Goal: Check status: Check status

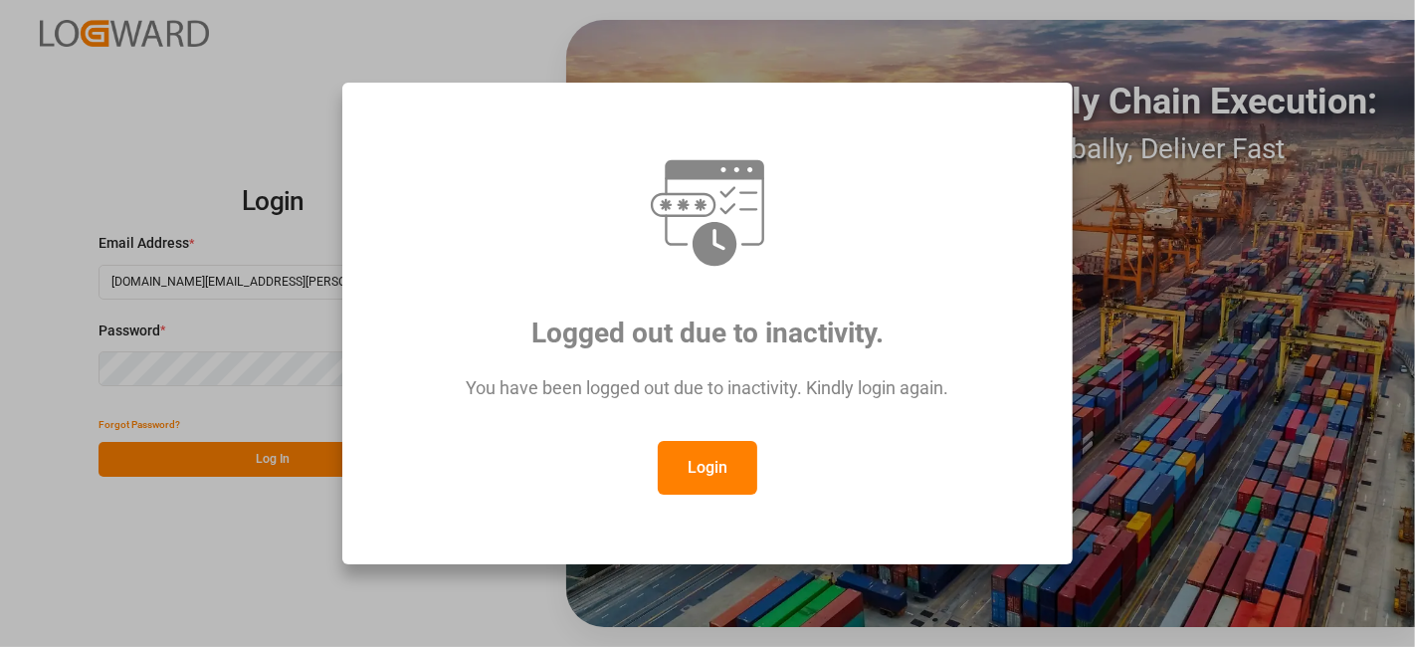
click at [693, 481] on button "Login" at bounding box center [707, 468] width 99 height 54
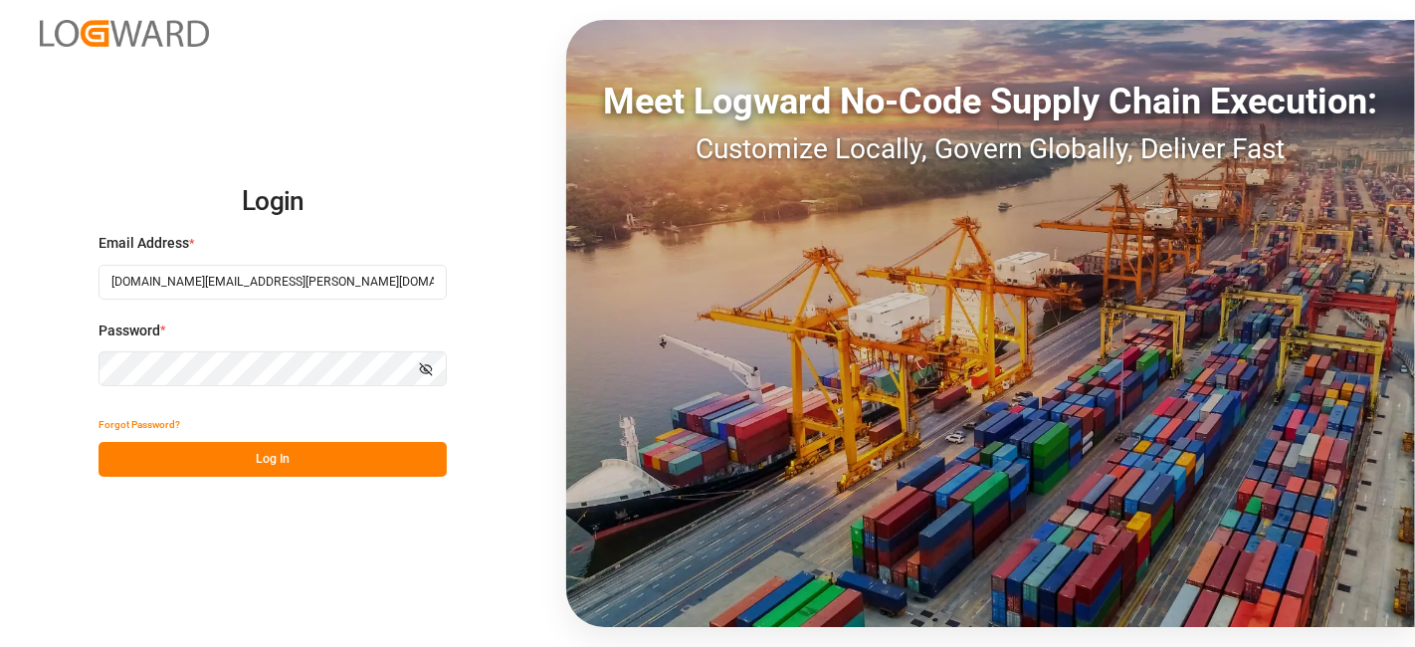
click at [271, 448] on button "Log In" at bounding box center [272, 459] width 348 height 35
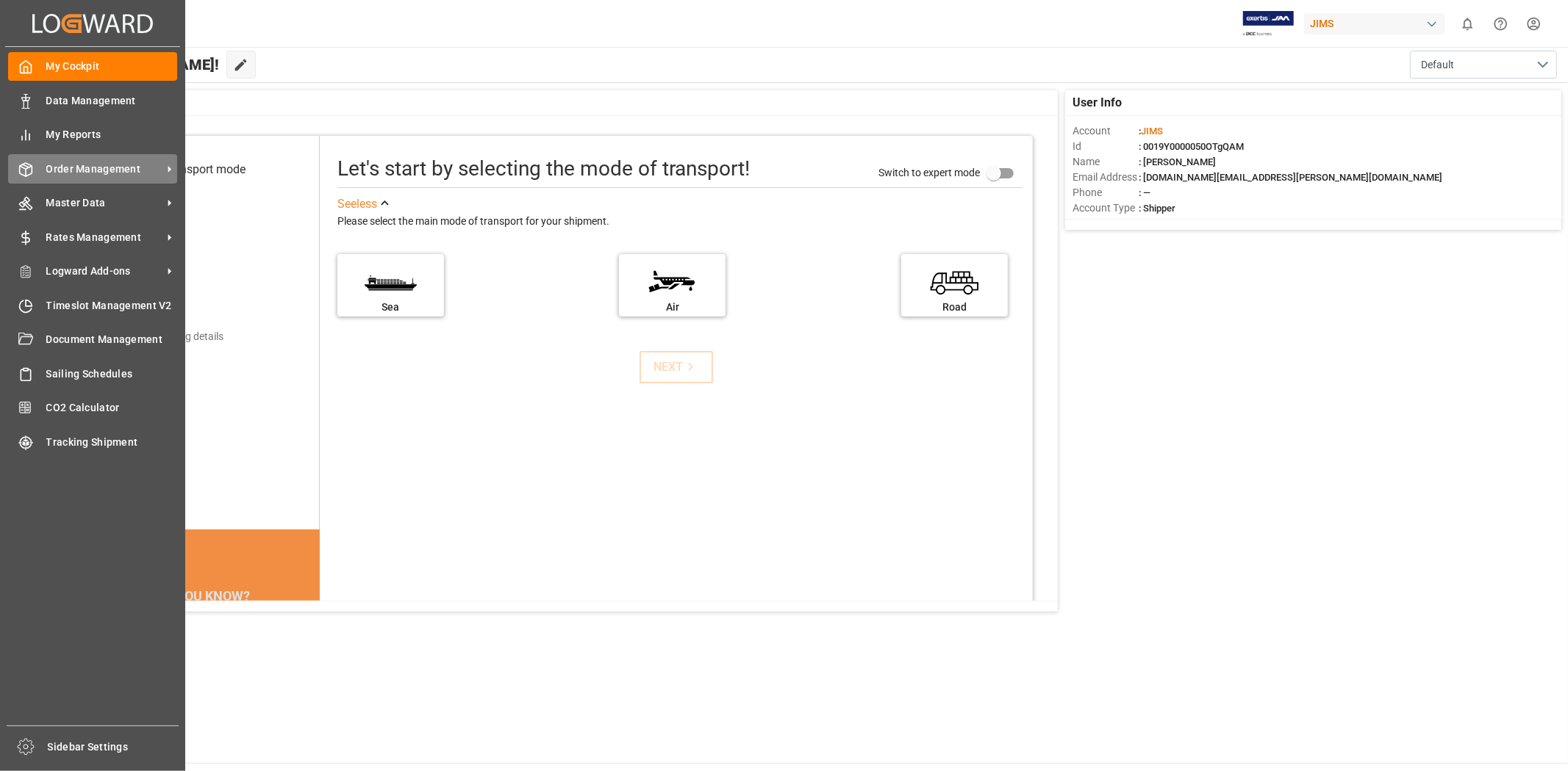
click at [115, 168] on span "Order Management" at bounding box center [104, 169] width 116 height 16
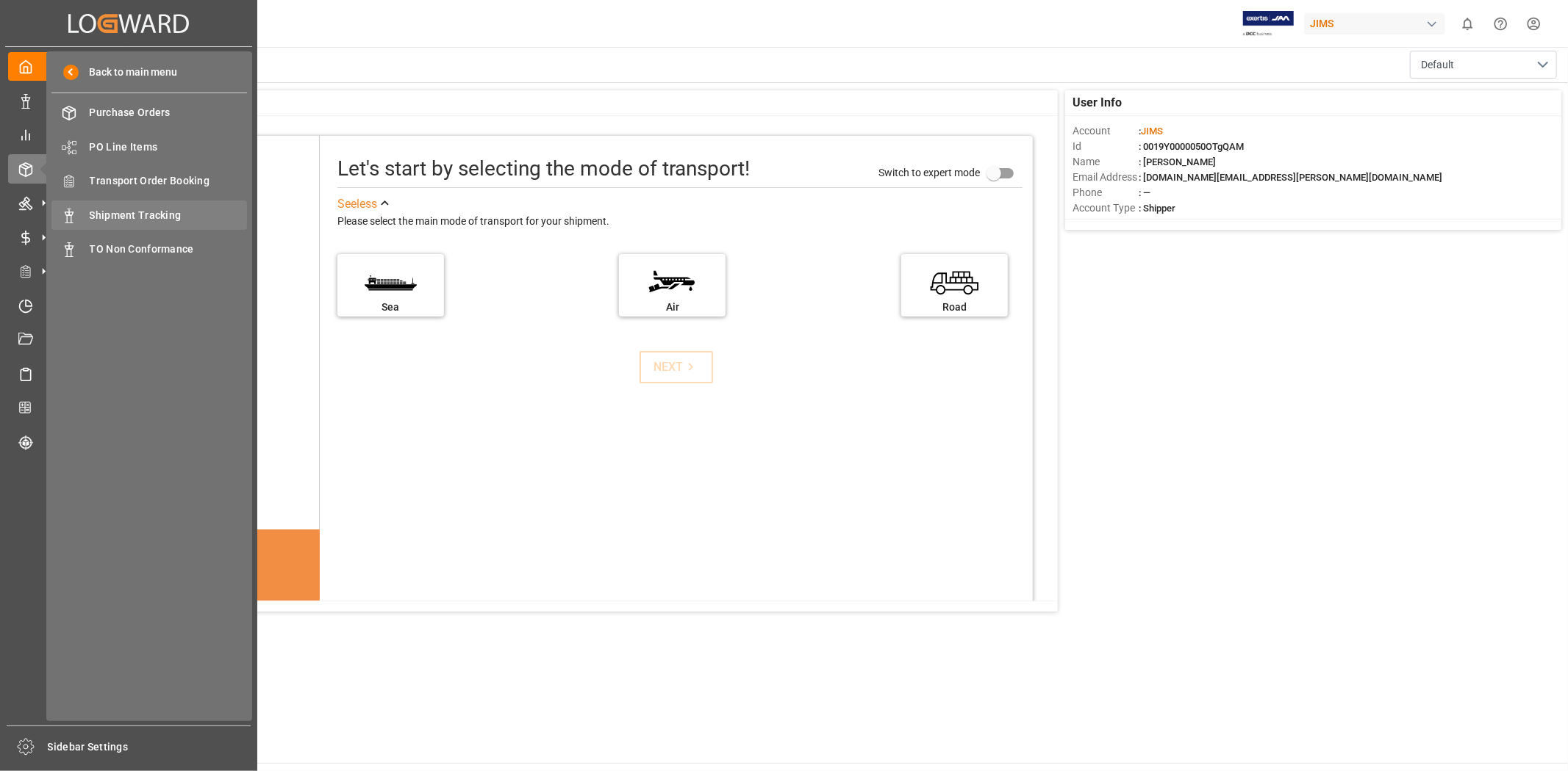
click at [134, 219] on span "Shipment Tracking" at bounding box center [168, 216] width 158 height 16
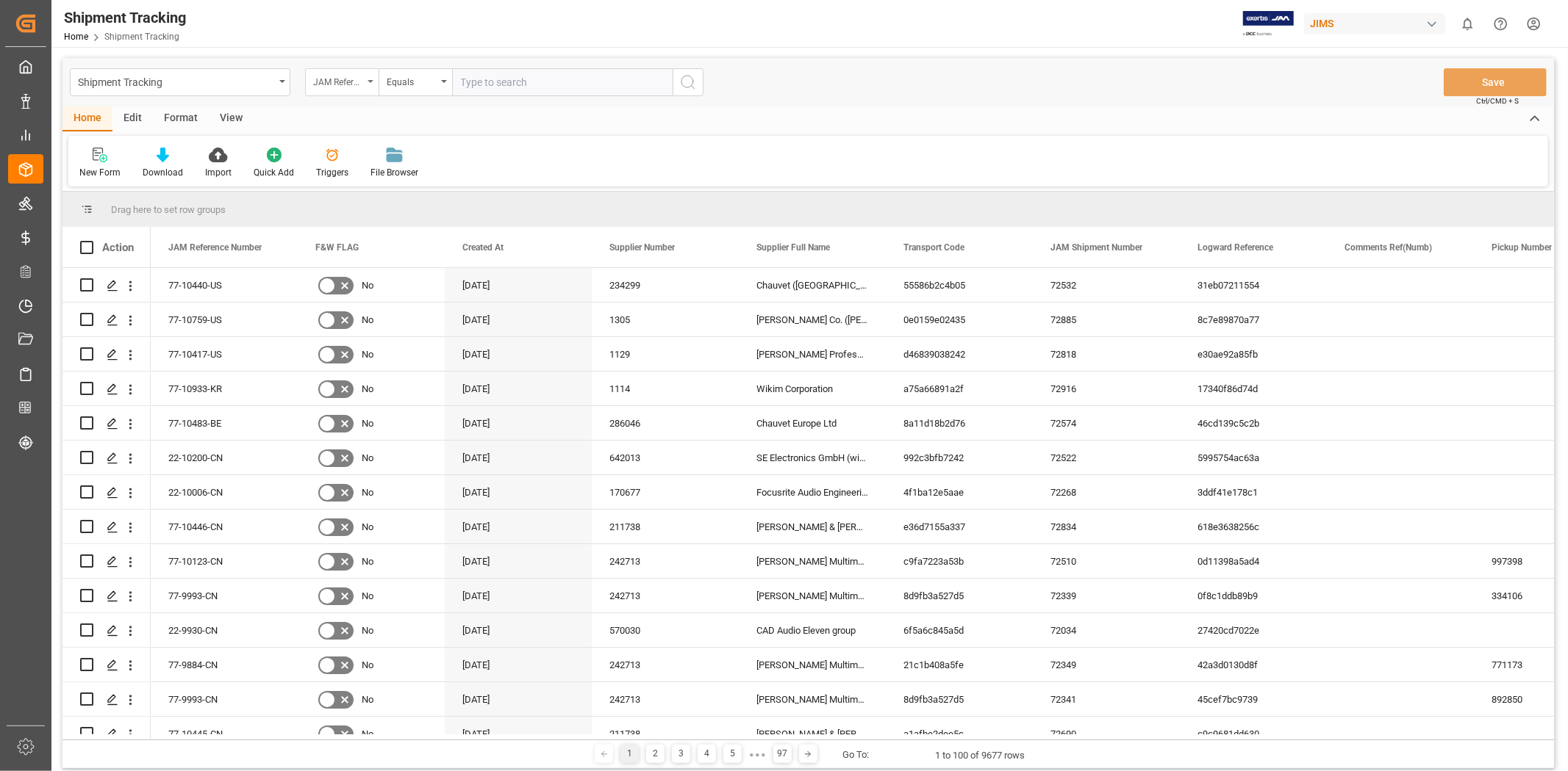
click at [362, 90] on div "JAM Reference Number" at bounding box center [341, 83] width 73 height 28
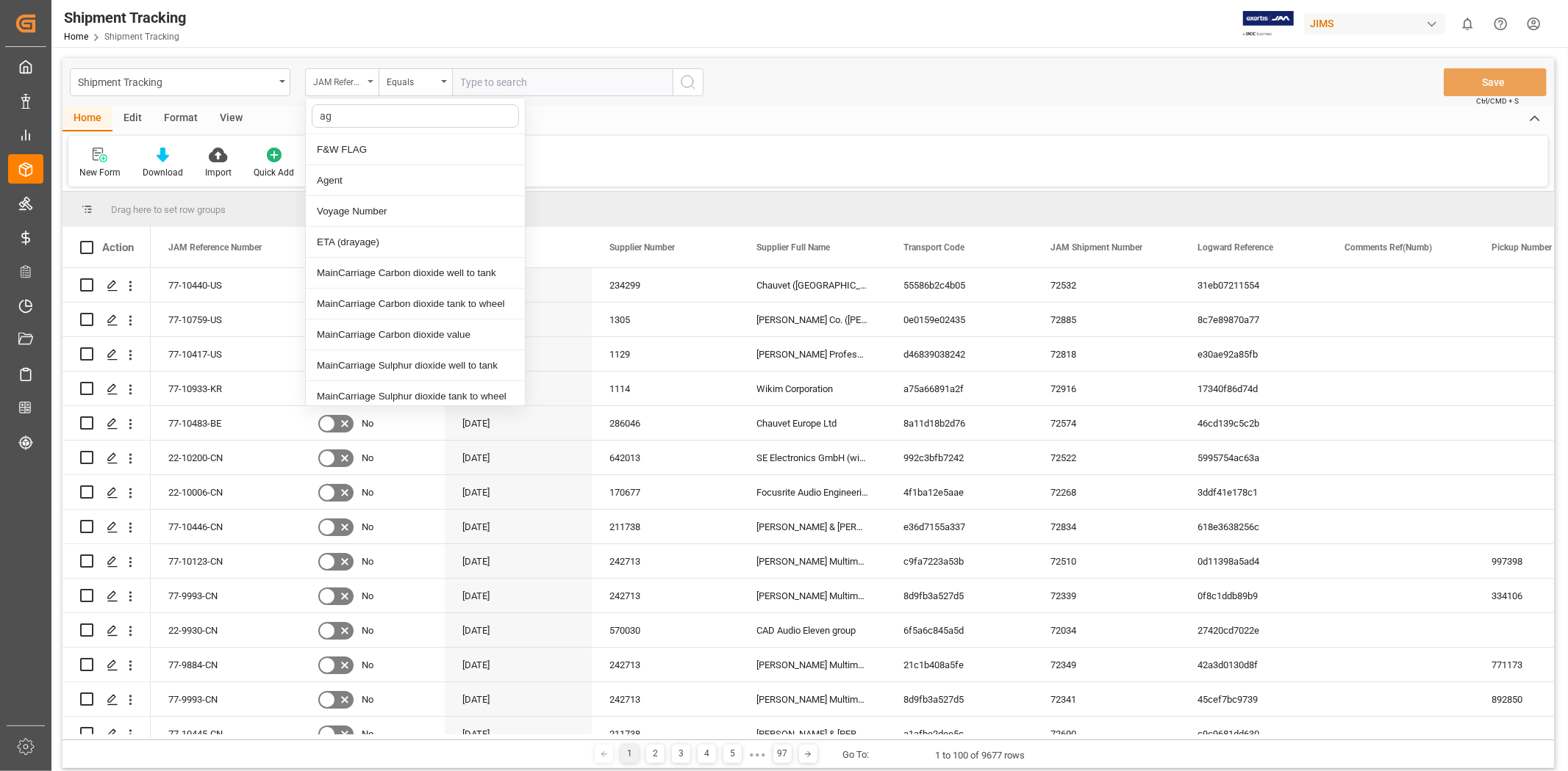
type input "age"
click at [337, 143] on div "Agent" at bounding box center [415, 150] width 219 height 31
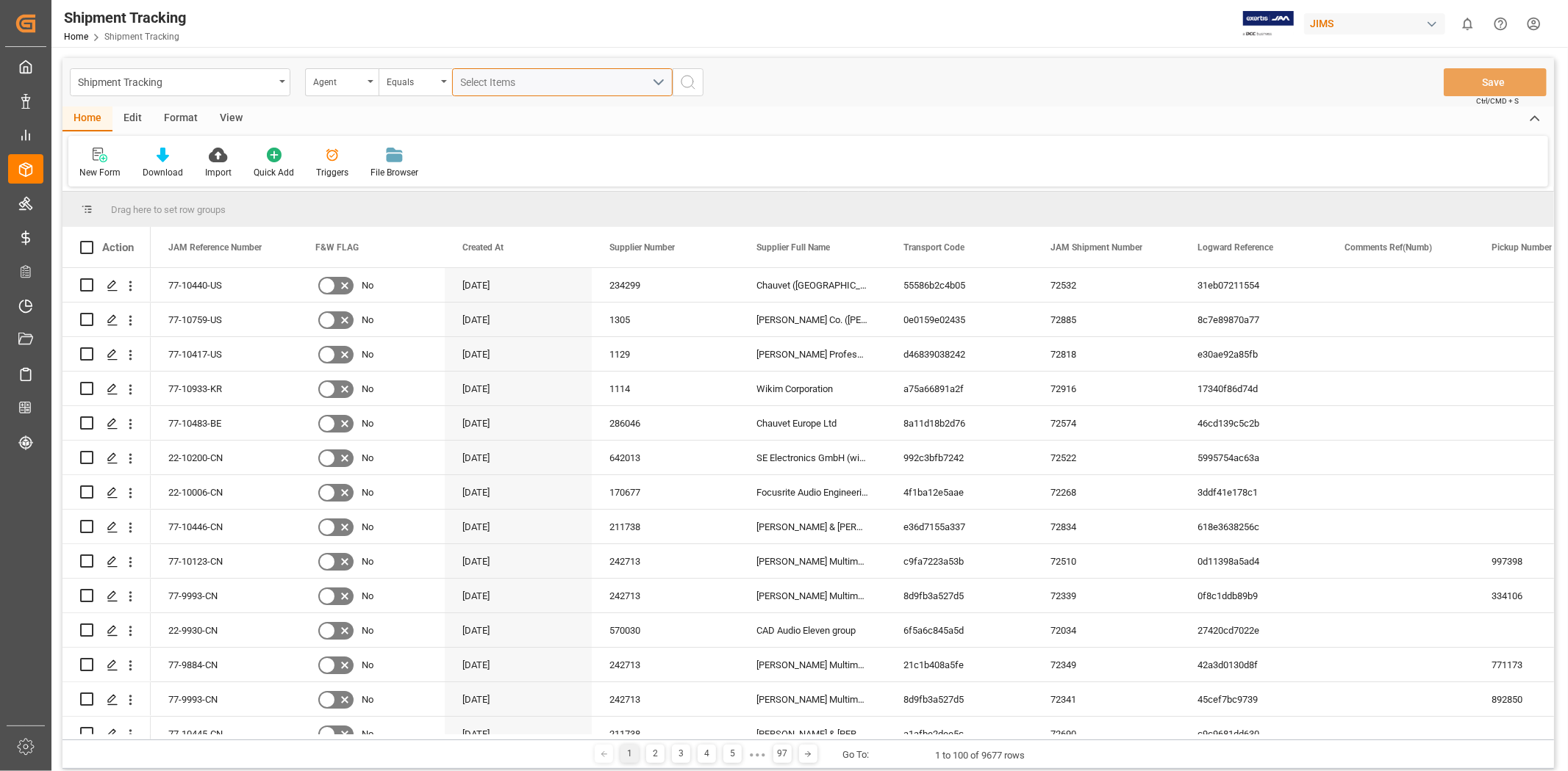
click at [522, 89] on div "Select Items" at bounding box center [556, 82] width 191 height 16
type input "jang"
click at [526, 151] on span "[PERSON_NAME]" at bounding box center [522, 149] width 80 height 12
click at [482, 151] on input "[PERSON_NAME]" at bounding box center [467, 149] width 29 height 29
checkbox input "true"
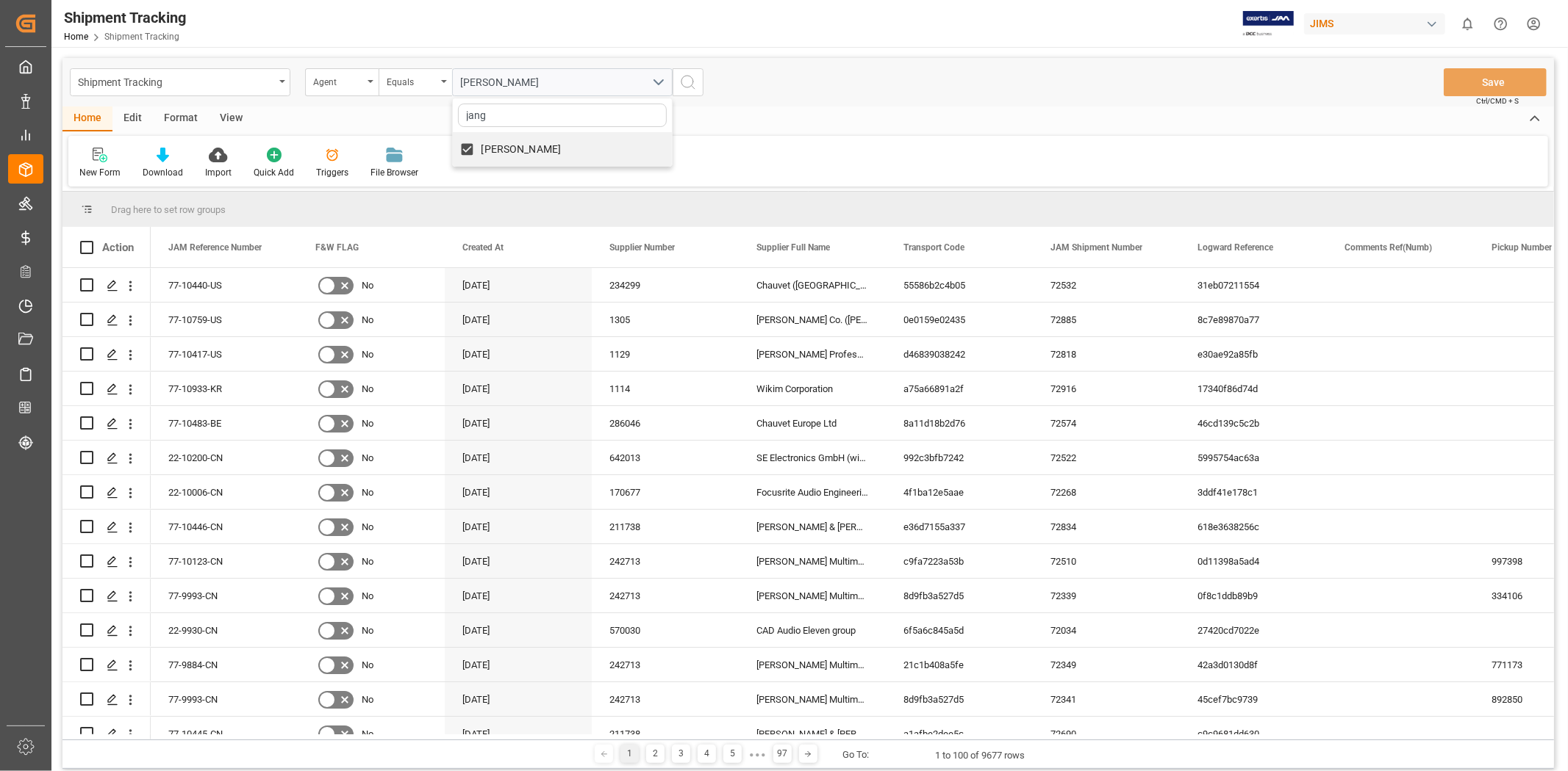
click at [693, 85] on icon "search button" at bounding box center [688, 82] width 18 height 18
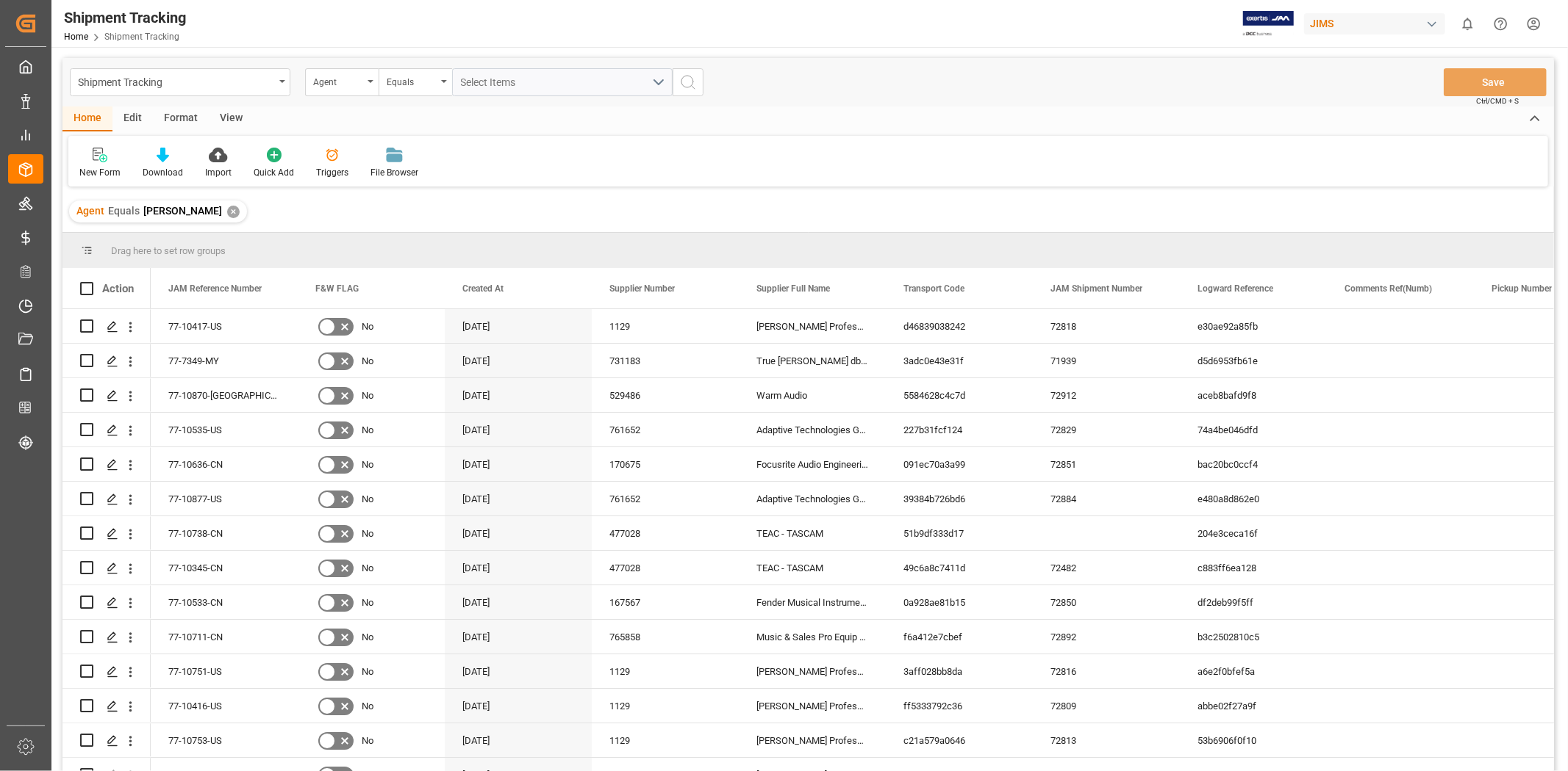
click at [231, 120] on div "View" at bounding box center [231, 119] width 45 height 25
click at [170, 160] on icon at bounding box center [167, 155] width 15 height 15
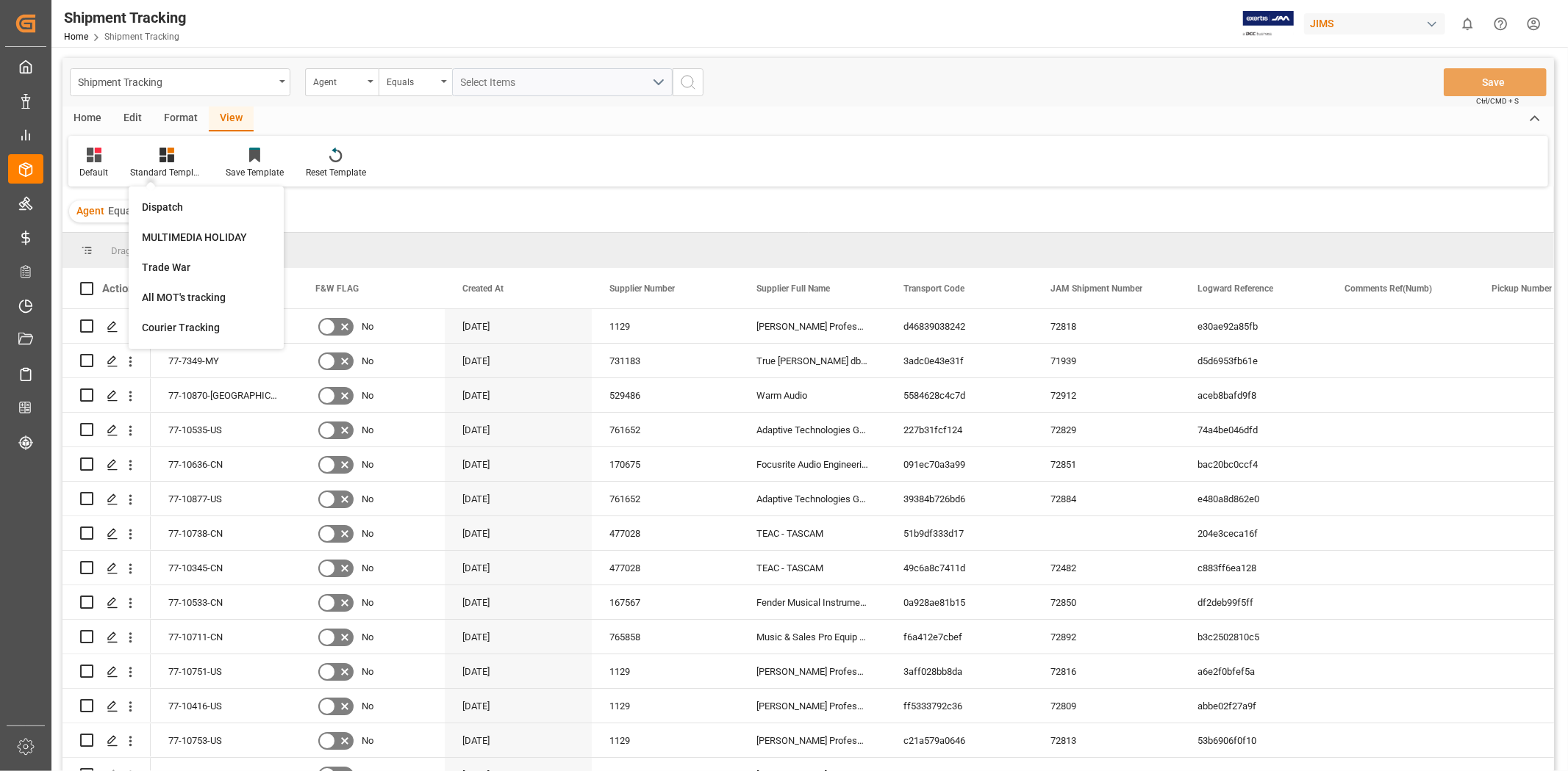
click at [607, 133] on div "Home Edit Format View Default Standard Templates Dispatch MULTIMEDIA HOLIDAY Tr…" at bounding box center [808, 146] width 1491 height 80
click at [93, 159] on icon at bounding box center [94, 155] width 15 height 15
click at [101, 360] on div "GIT" at bounding box center [151, 357] width 129 height 16
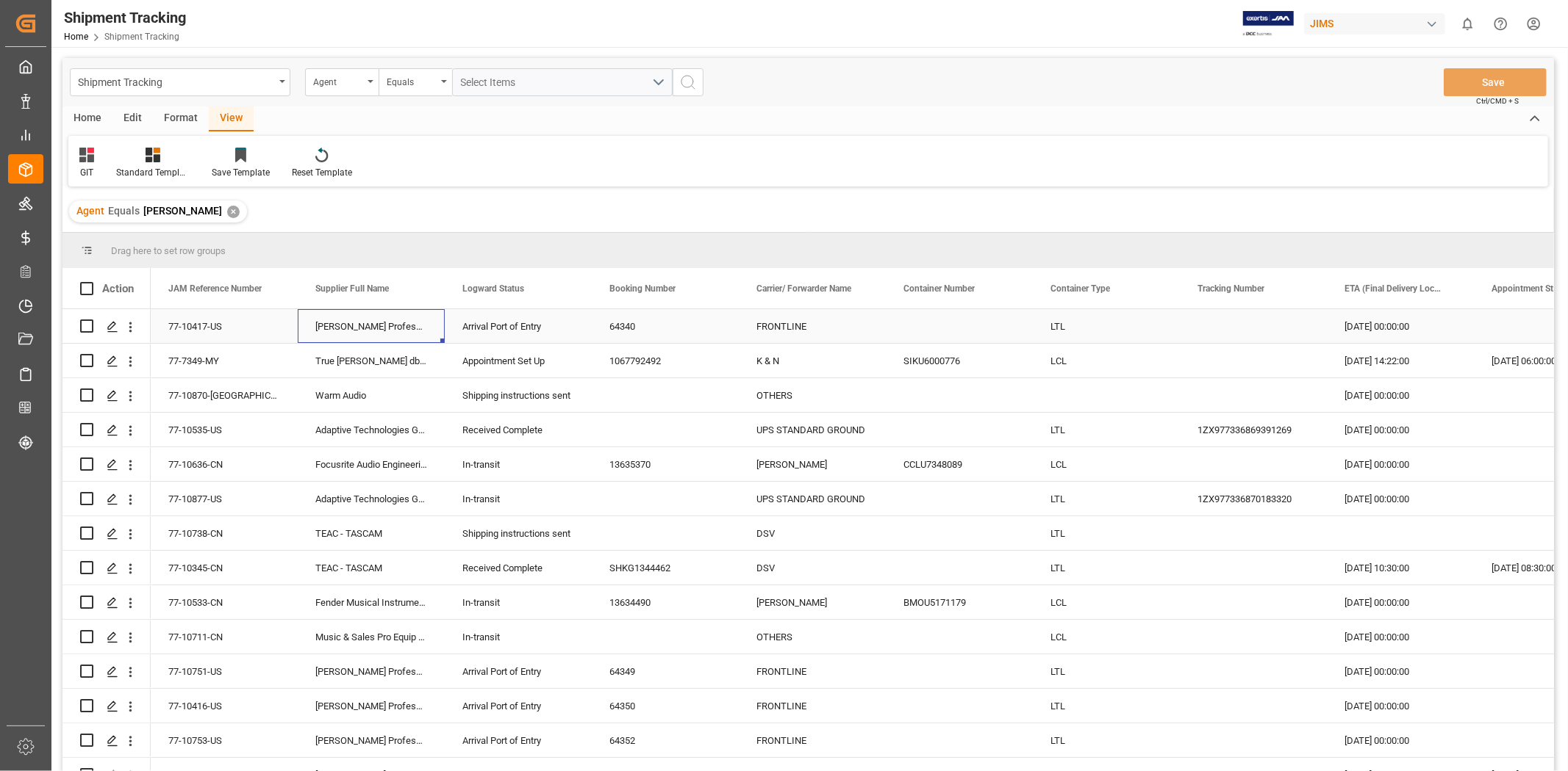
click at [343, 331] on div "[PERSON_NAME] Professional, Inc." at bounding box center [371, 326] width 147 height 34
click at [1045, 428] on div "1ZX977336869391269" at bounding box center [1253, 430] width 147 height 34
click at [1045, 477] on div "1ZX977336870183320" at bounding box center [1253, 499] width 147 height 34
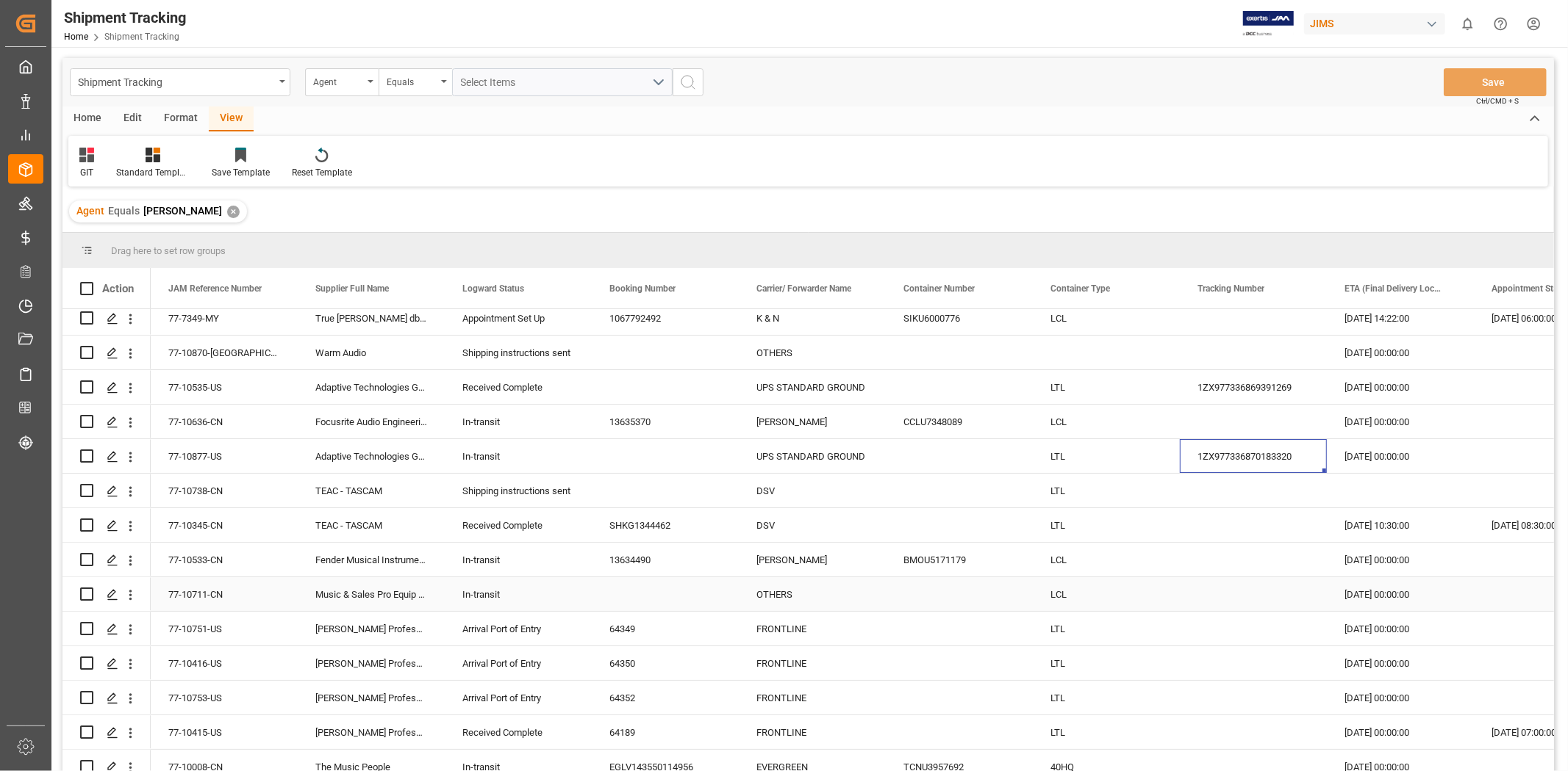
scroll to position [81, 0]
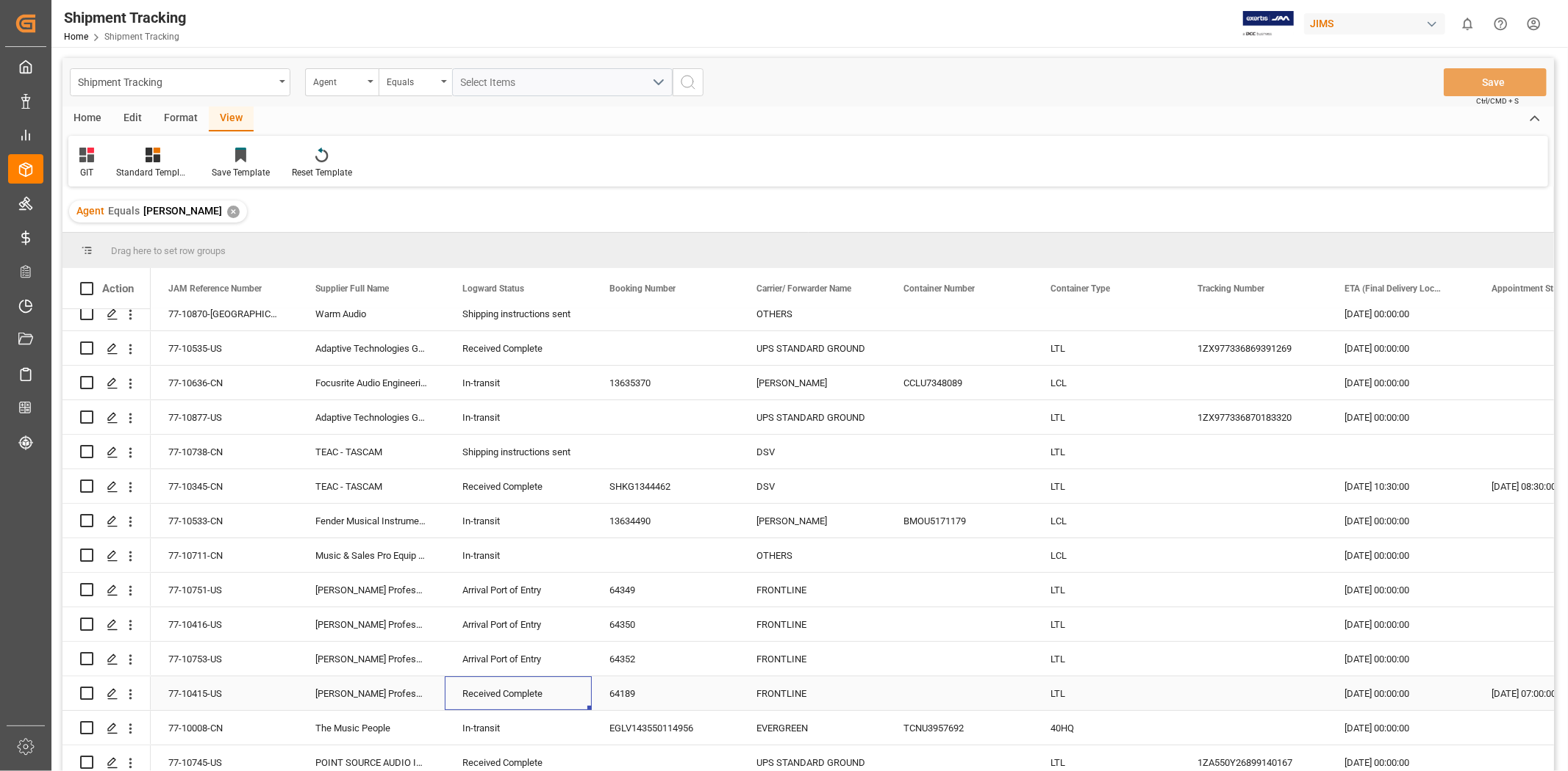
click at [484, 477] on div "Received Complete" at bounding box center [518, 694] width 112 height 34
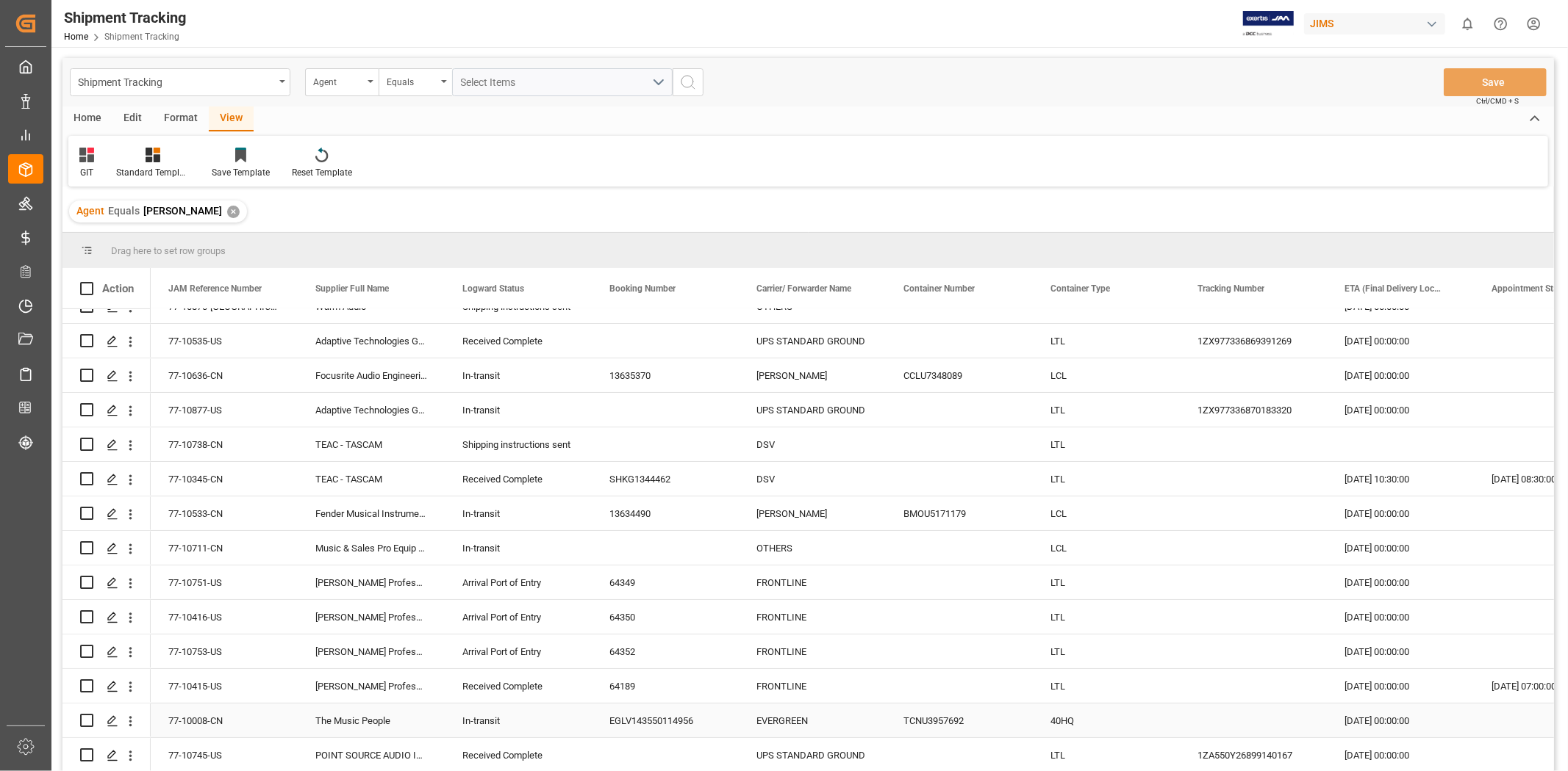
scroll to position [123, 0]
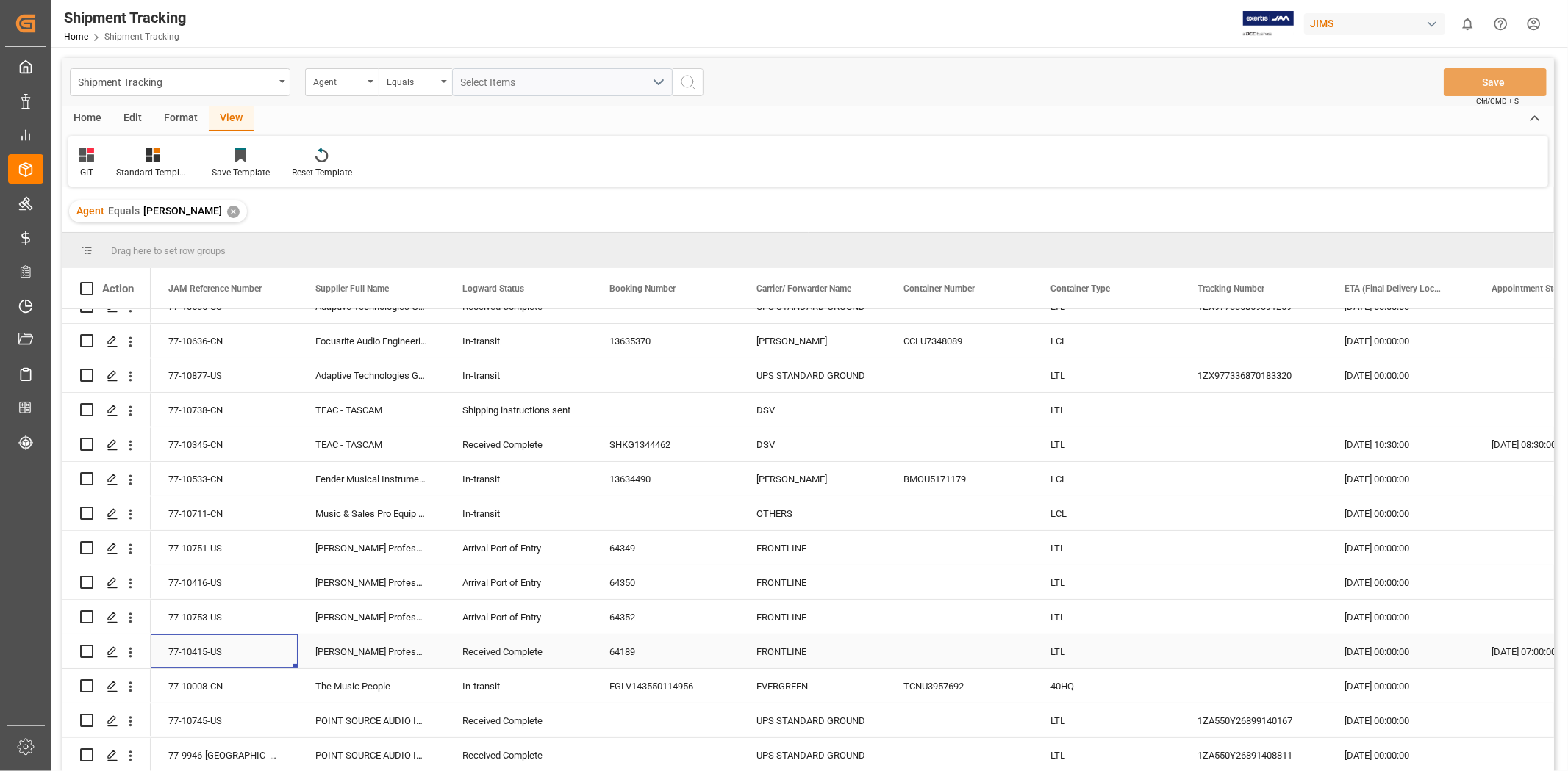
click at [197, 477] on div "77-10415-US" at bounding box center [224, 651] width 147 height 34
click at [357, 477] on div "The Music People" at bounding box center [371, 686] width 147 height 34
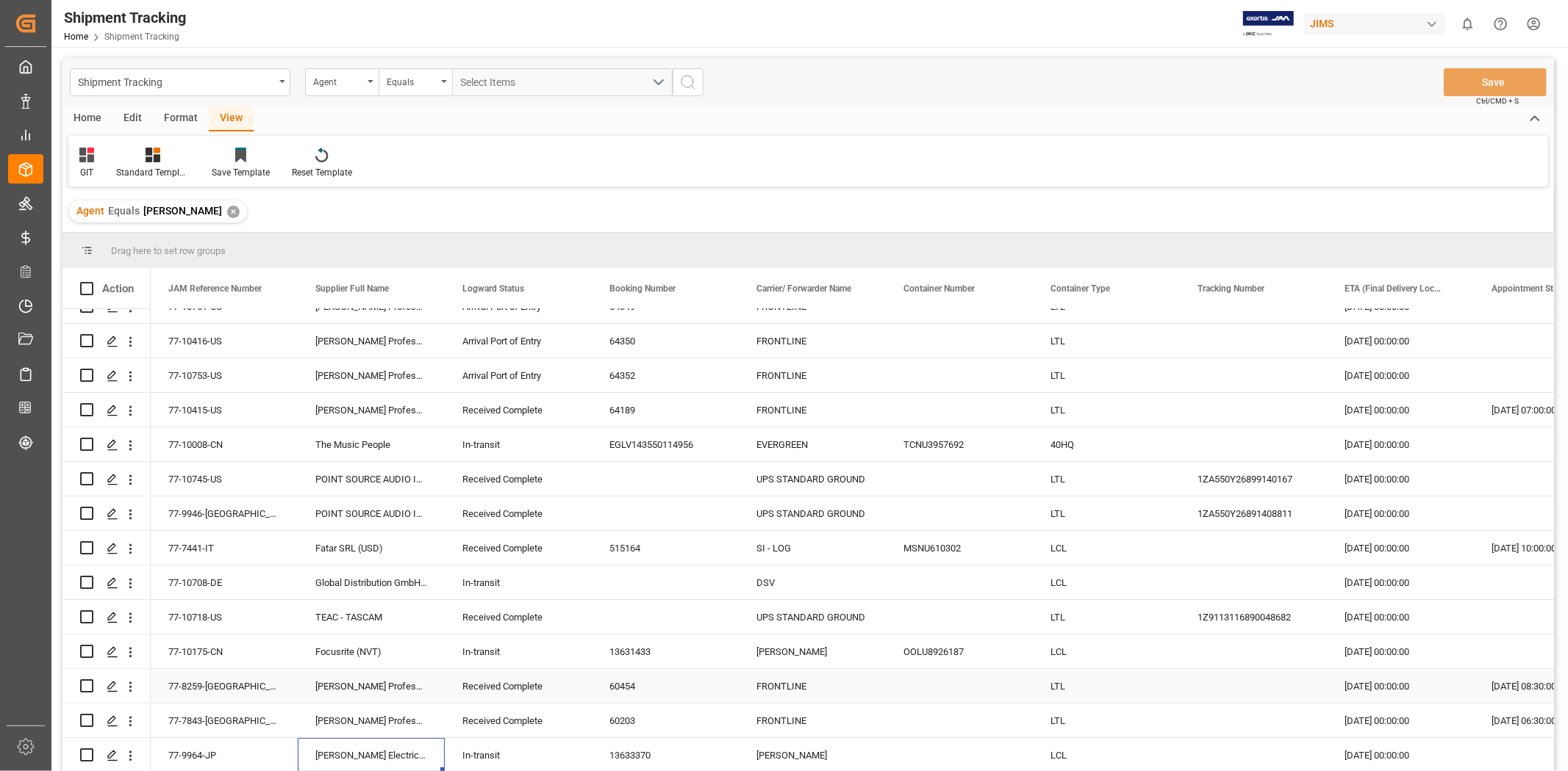
scroll to position [400, 0]
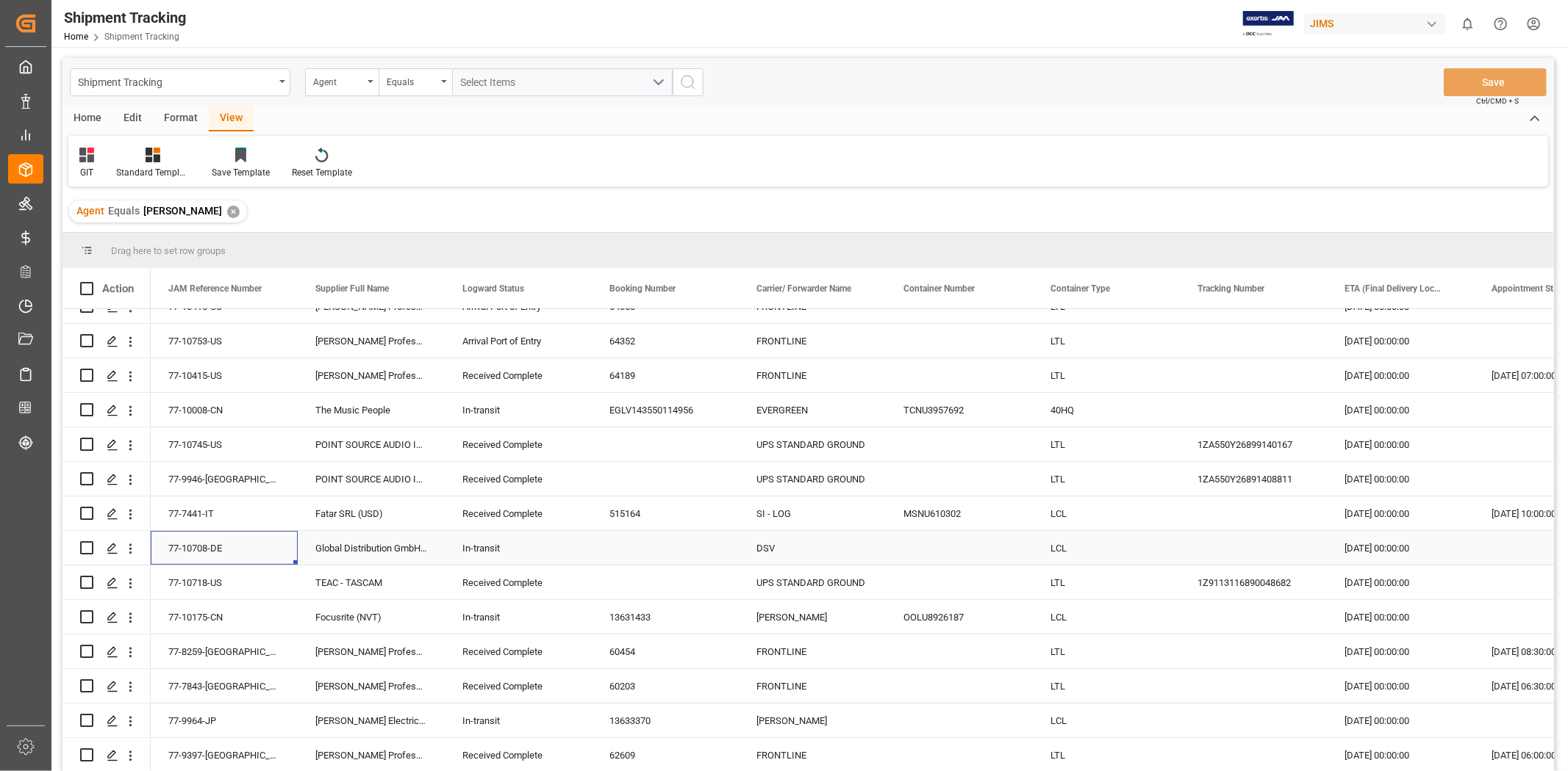
click at [217, 477] on div "77-10708-DE" at bounding box center [224, 548] width 147 height 34
click at [200, 477] on div "77-10708-DE" at bounding box center [224, 548] width 147 height 34
click at [350, 477] on div "TEAC - TASCAM" at bounding box center [371, 583] width 147 height 34
click at [343, 477] on div "Focusrite (NVT)" at bounding box center [371, 617] width 147 height 34
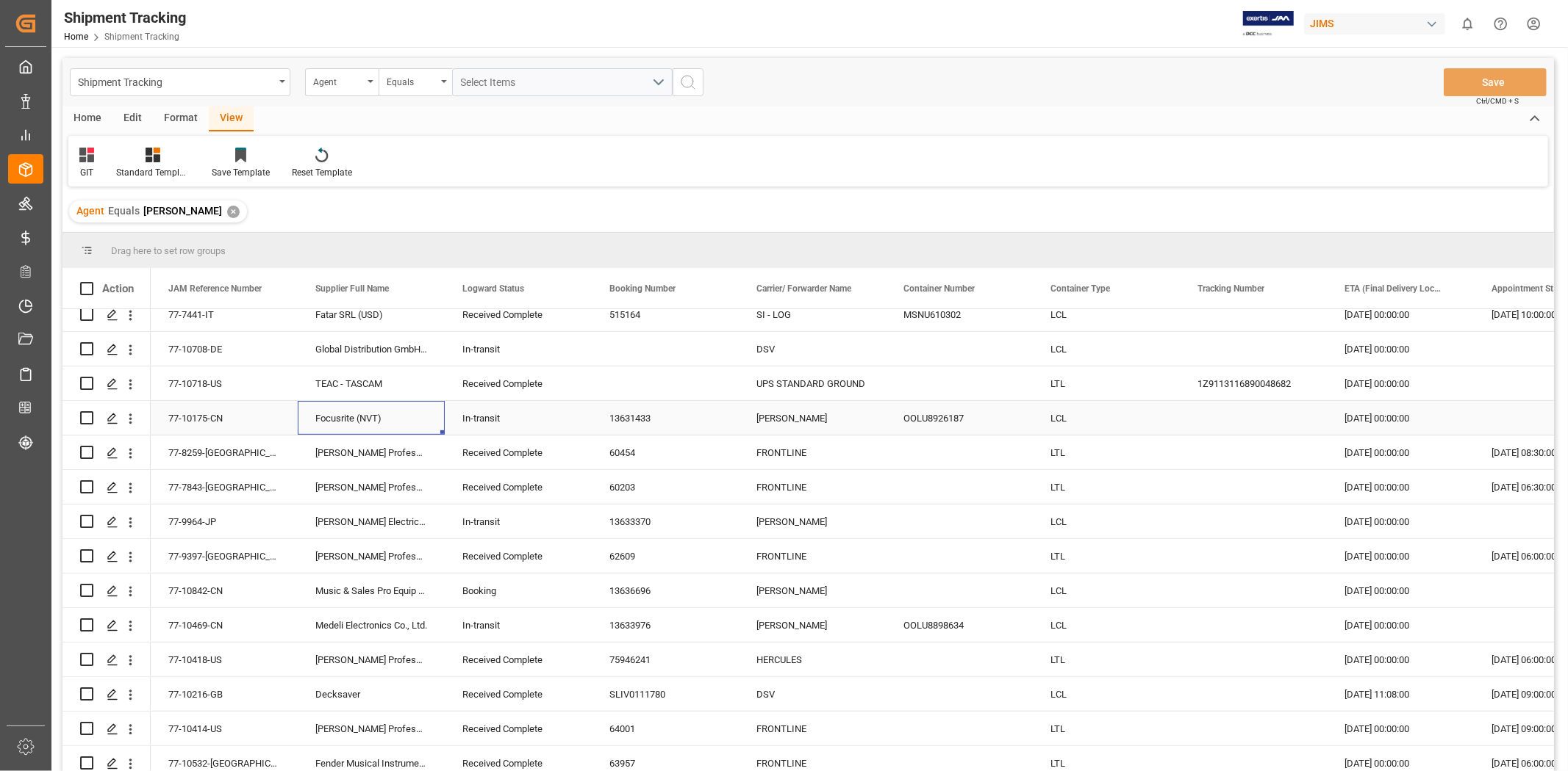
scroll to position [644, 0]
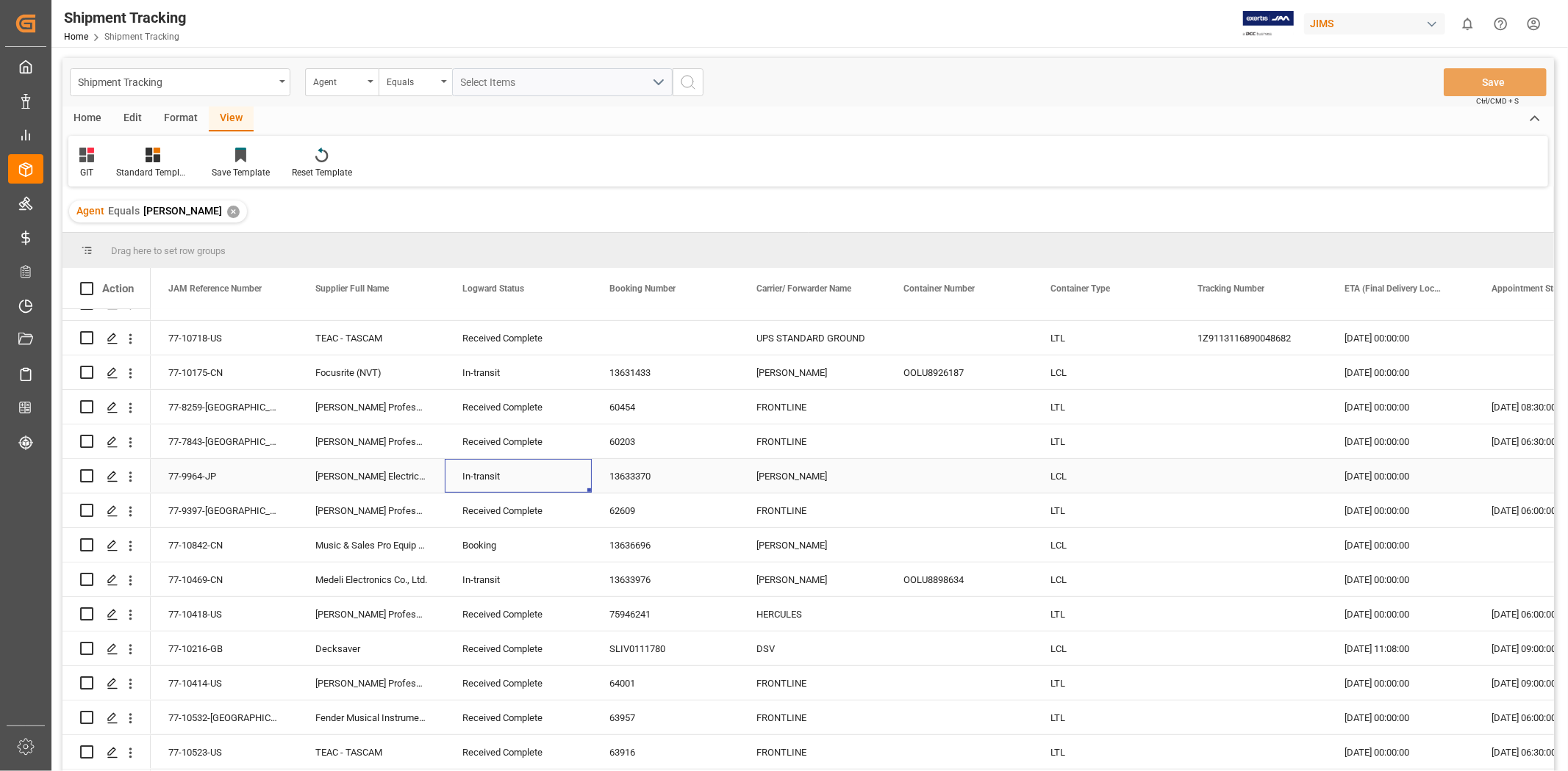
click at [466, 477] on div "In-transit" at bounding box center [518, 477] width 112 height 34
click at [480, 477] on div "In-transit" at bounding box center [518, 580] width 112 height 34
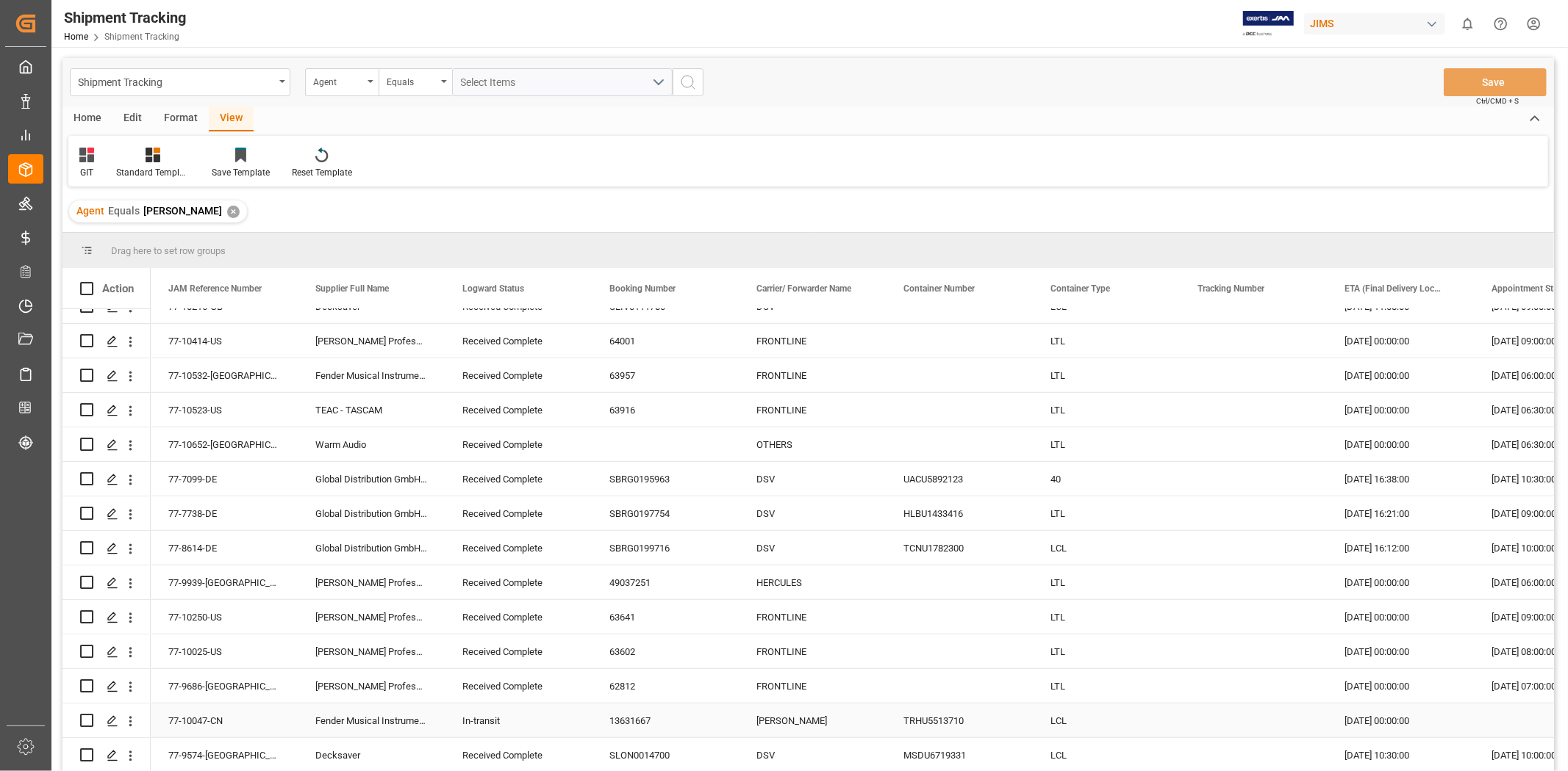
scroll to position [1021, 0]
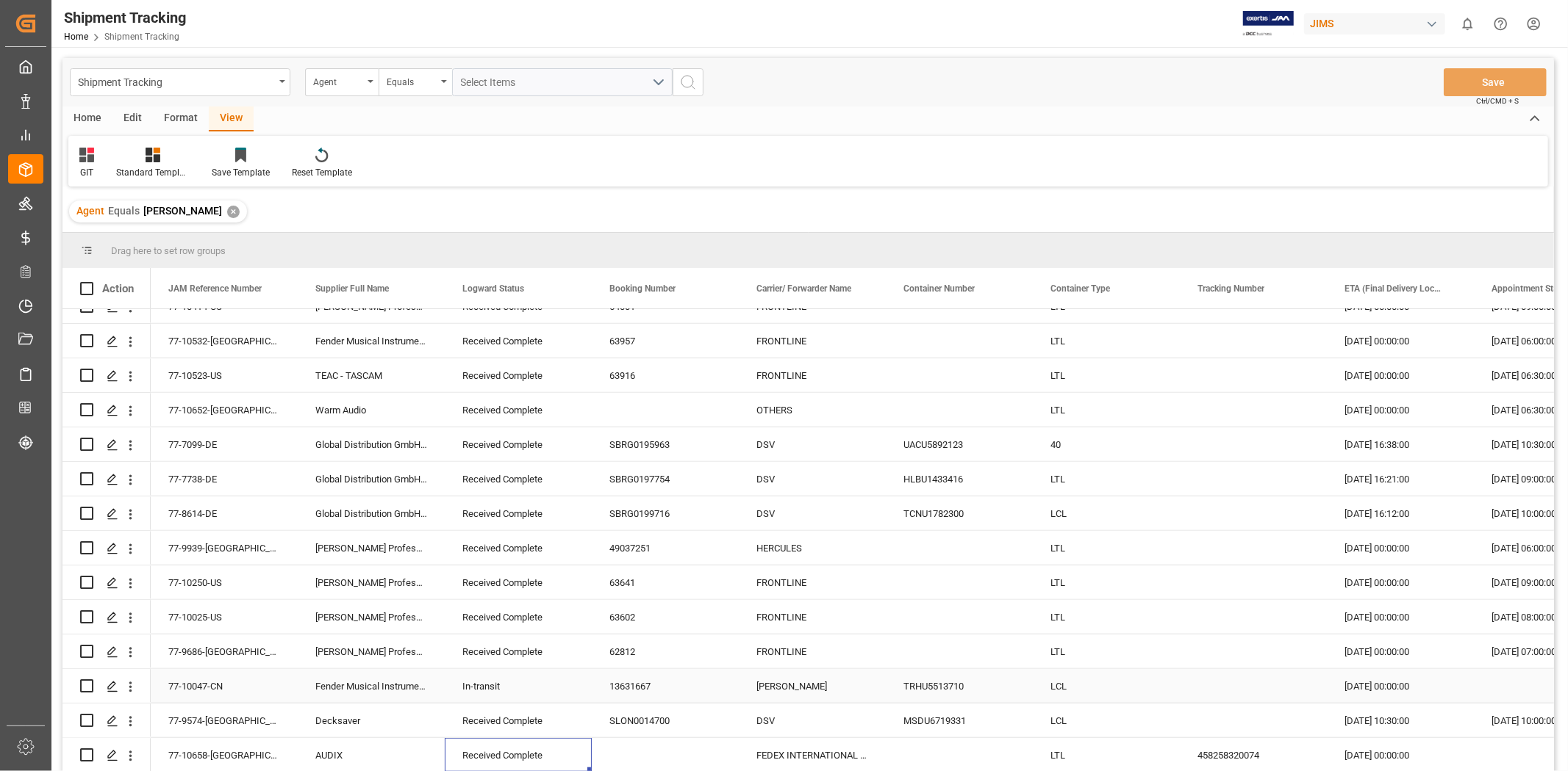
click at [504, 477] on div "In-transit" at bounding box center [518, 687] width 112 height 34
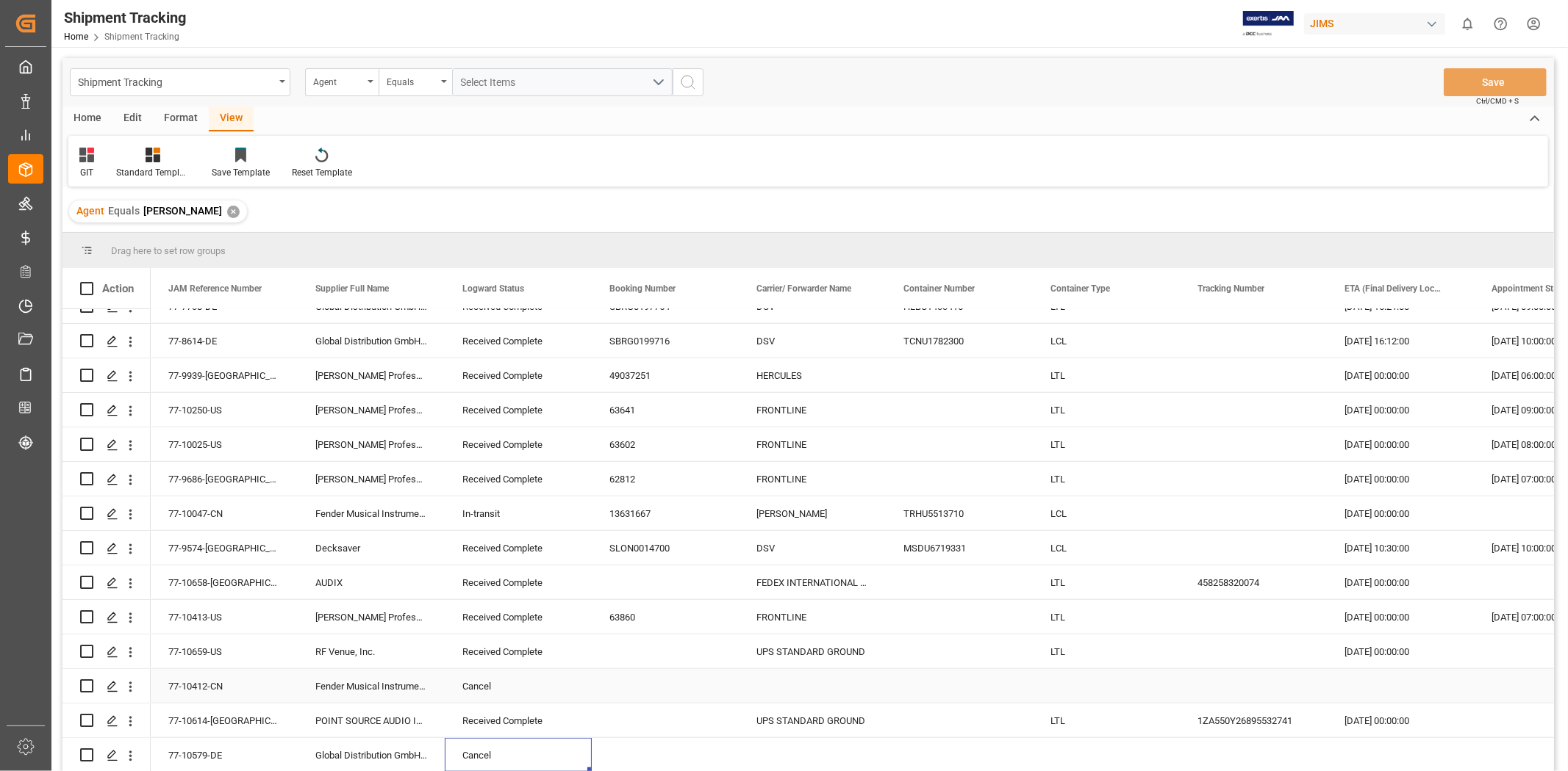
scroll to position [1228, 0]
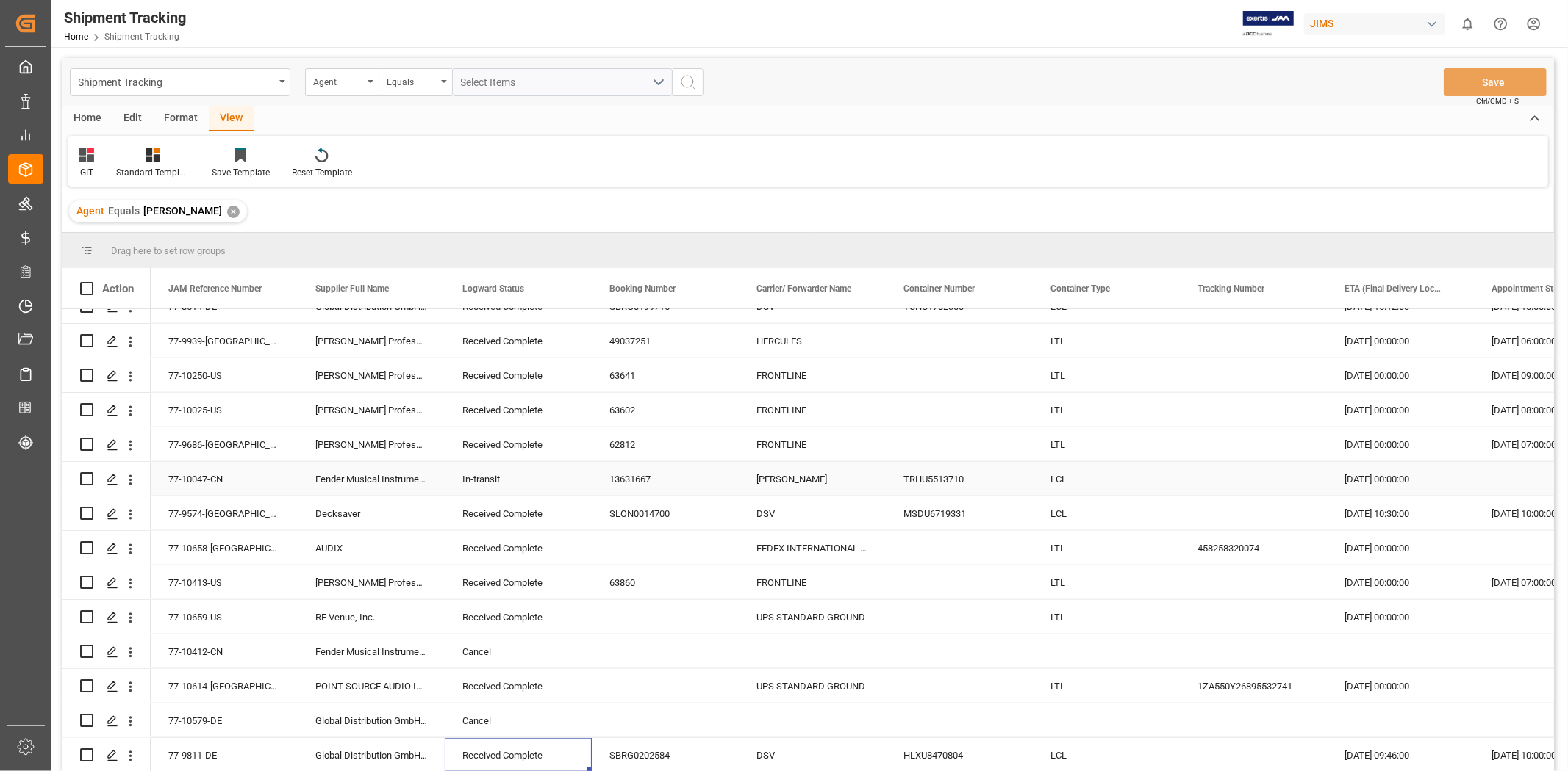
click at [630, 477] on div "13631667" at bounding box center [665, 479] width 147 height 34
click at [673, 472] on div "13631667" at bounding box center [665, 479] width 147 height 34
click at [1045, 473] on div "[DATE] 00:00:00" at bounding box center [1400, 479] width 147 height 34
click at [1045, 475] on div "[DATE] 00:00:00" at bounding box center [1400, 479] width 147 height 34
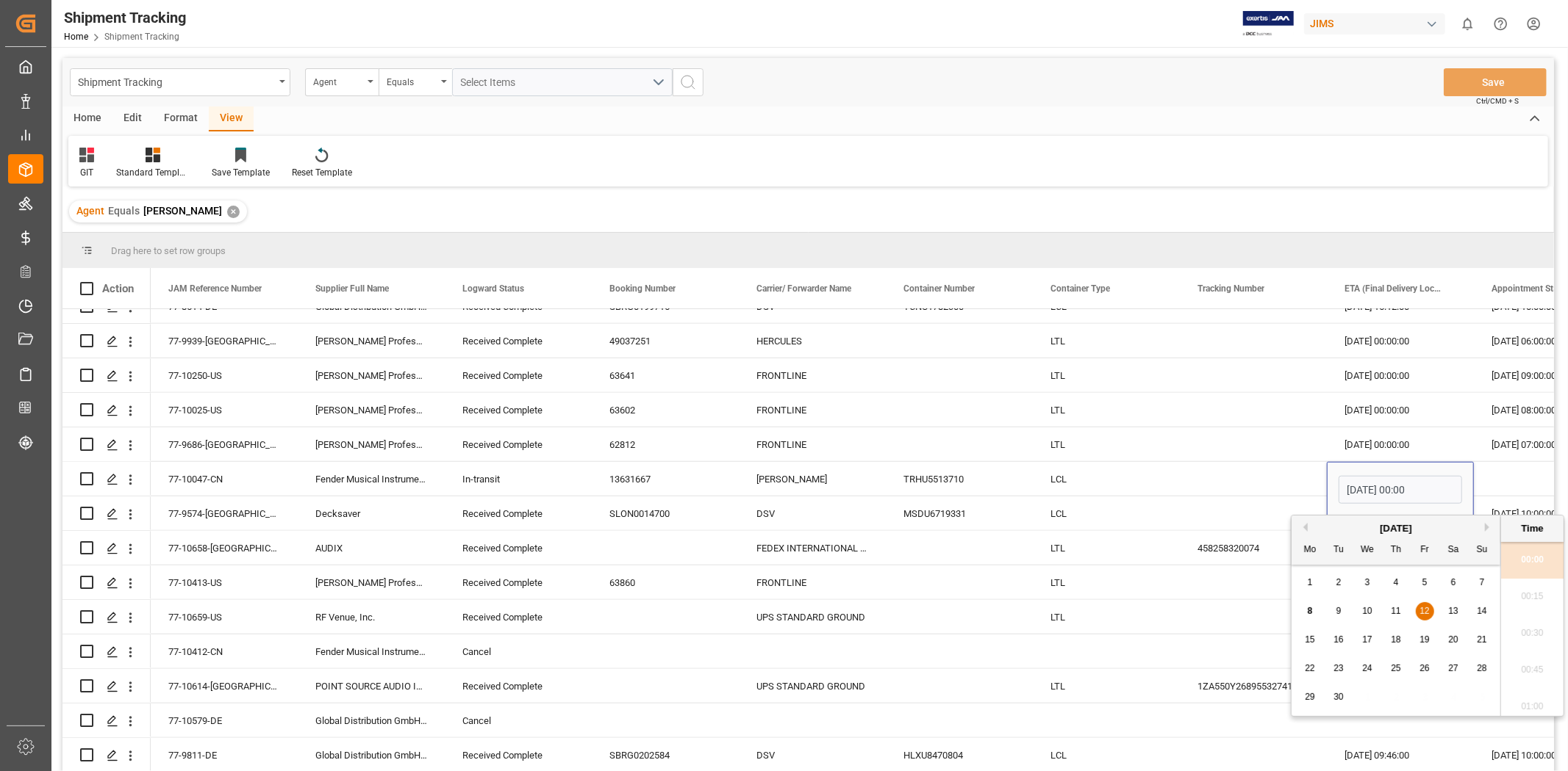
click at [1045, 477] on span "15" at bounding box center [1309, 640] width 10 height 10
type input "[DATE] 00:00"
click at [1045, 477] on div "Press SPACE to select this row." at bounding box center [1253, 651] width 147 height 34
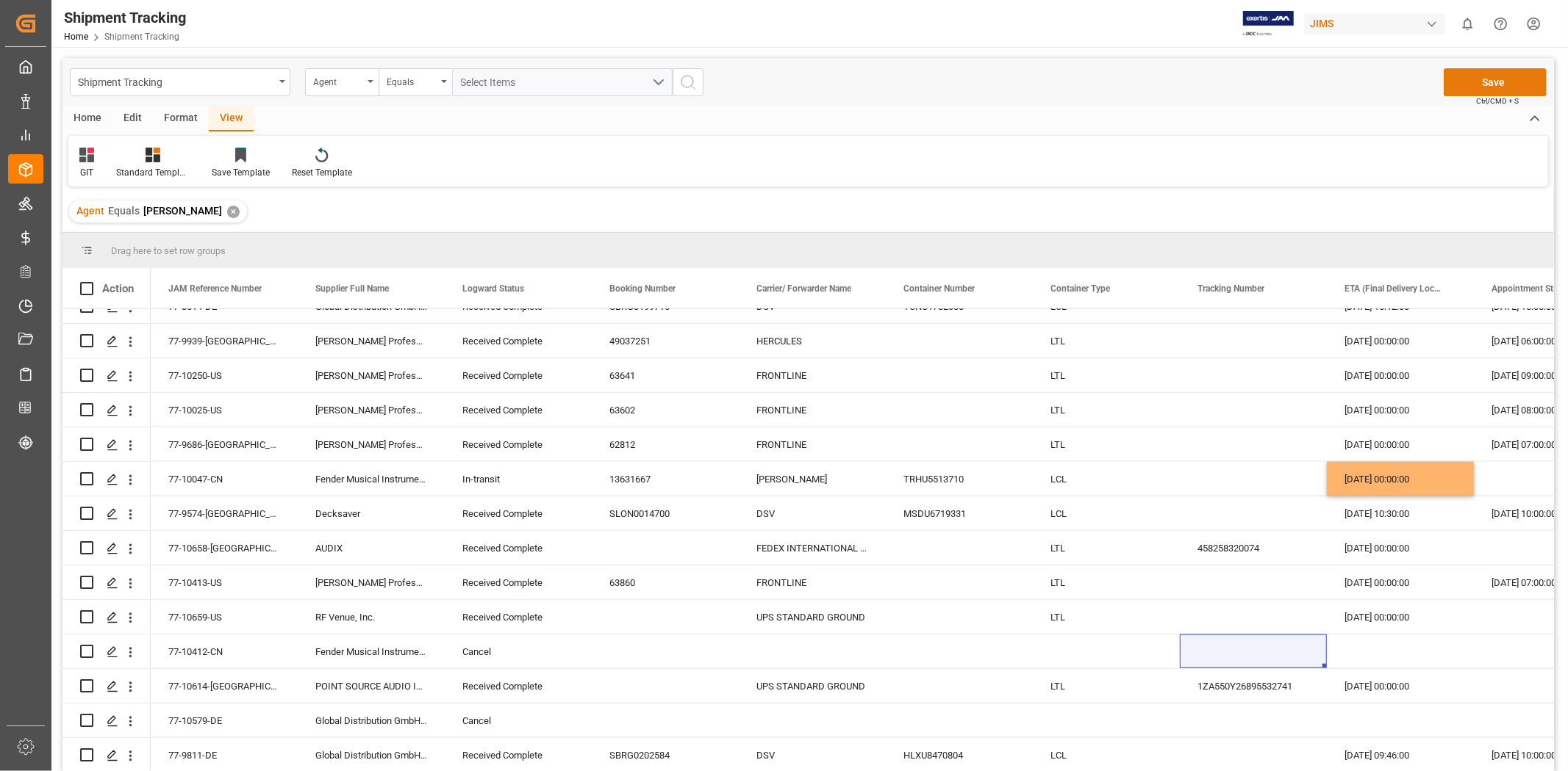
click at [1045, 83] on button "Save" at bounding box center [1495, 83] width 103 height 28
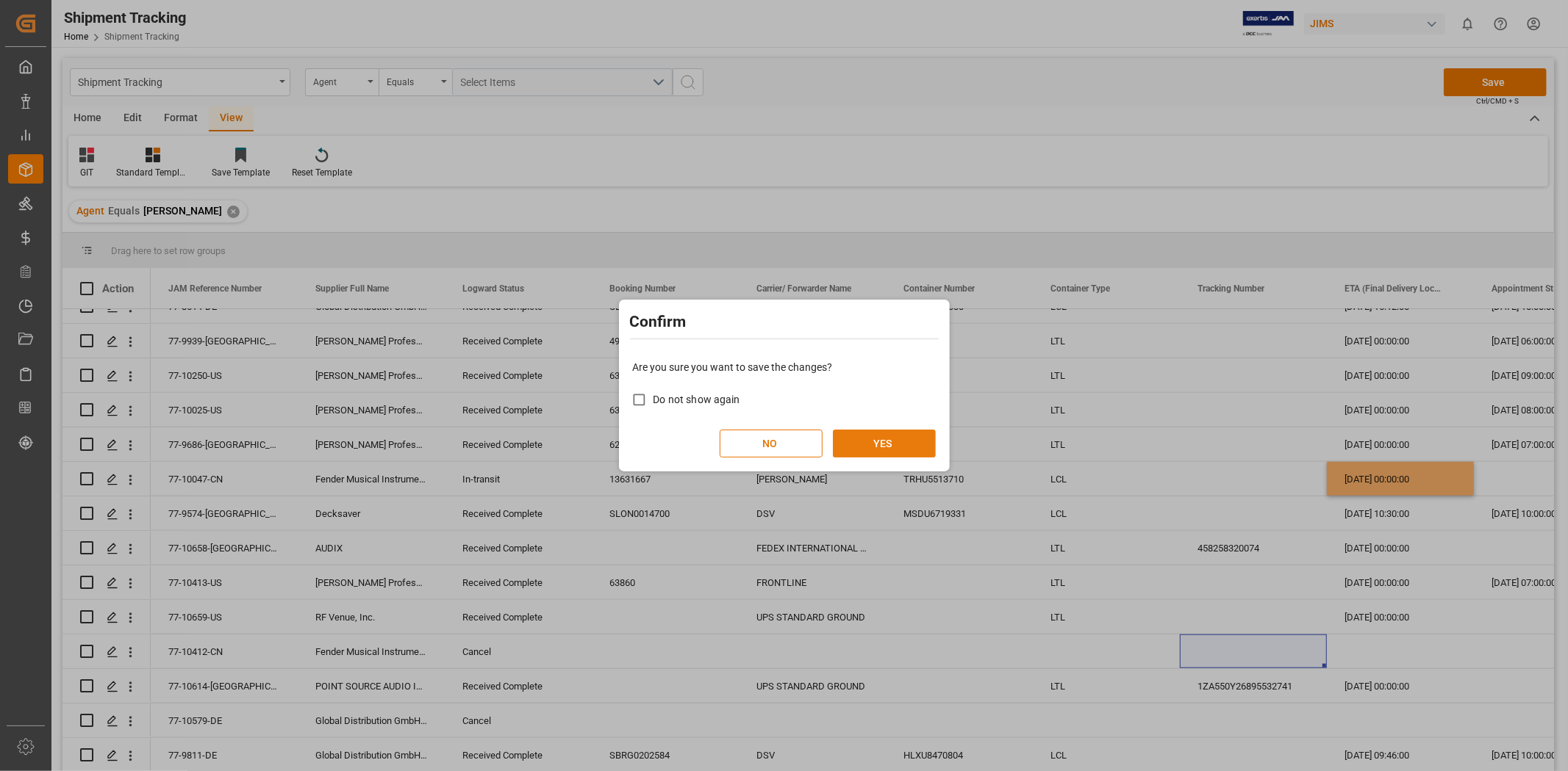
click at [881, 450] on button "YES" at bounding box center [884, 444] width 103 height 28
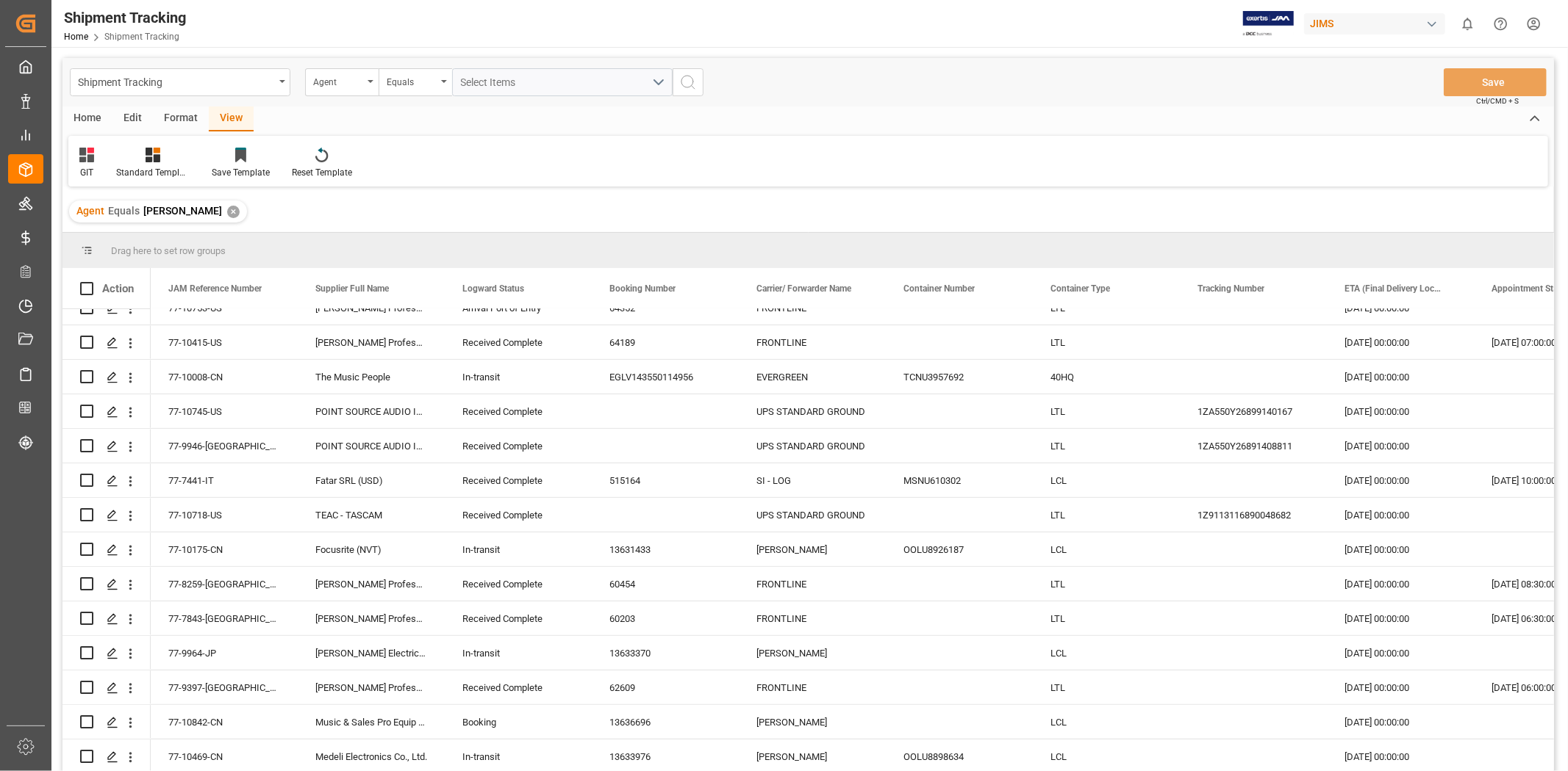
scroll to position [0, 0]
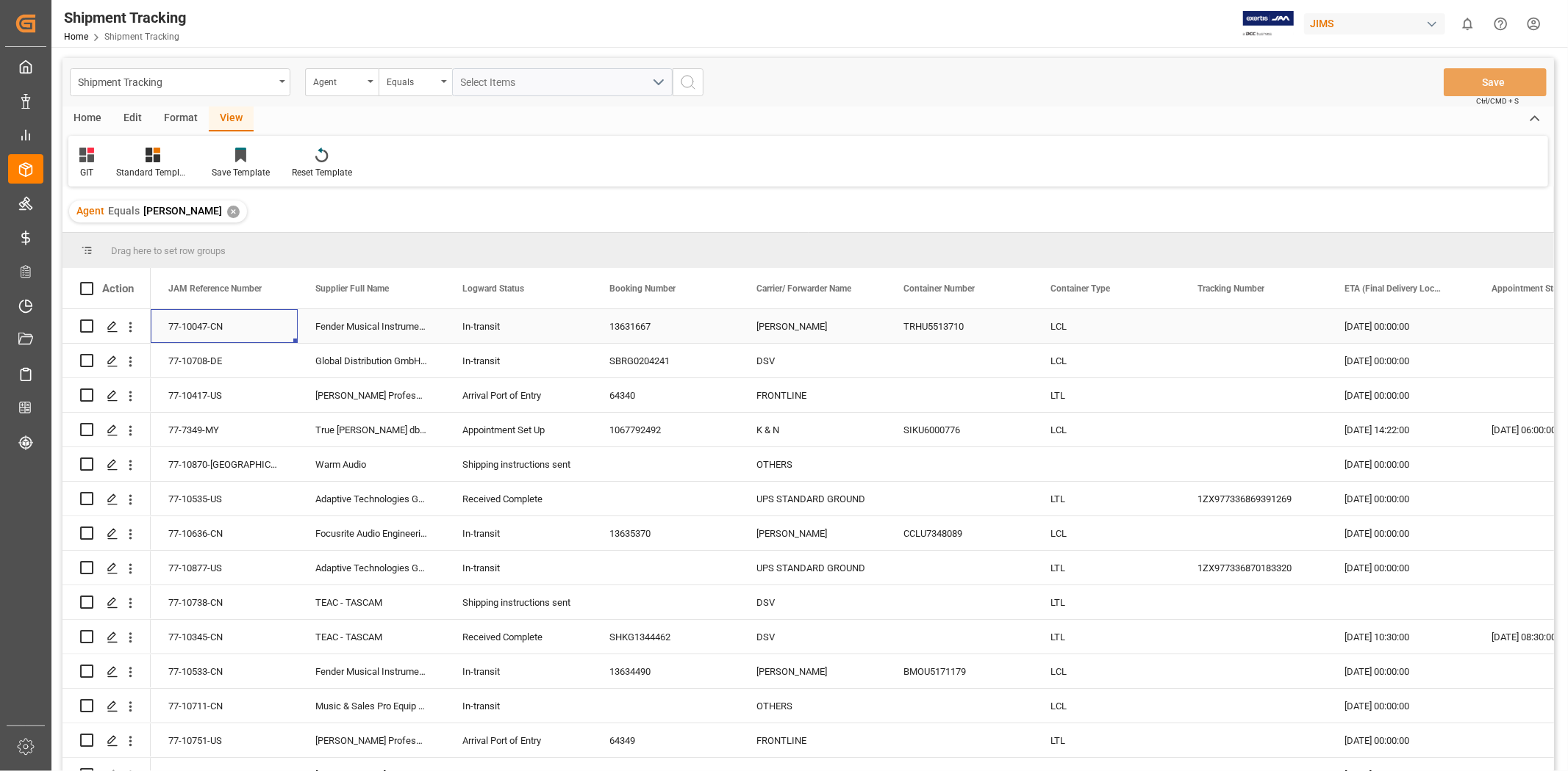
click at [217, 318] on div "77-10047-CN" at bounding box center [224, 326] width 147 height 34
click at [232, 477] on div "77-10711-CN" at bounding box center [224, 706] width 147 height 34
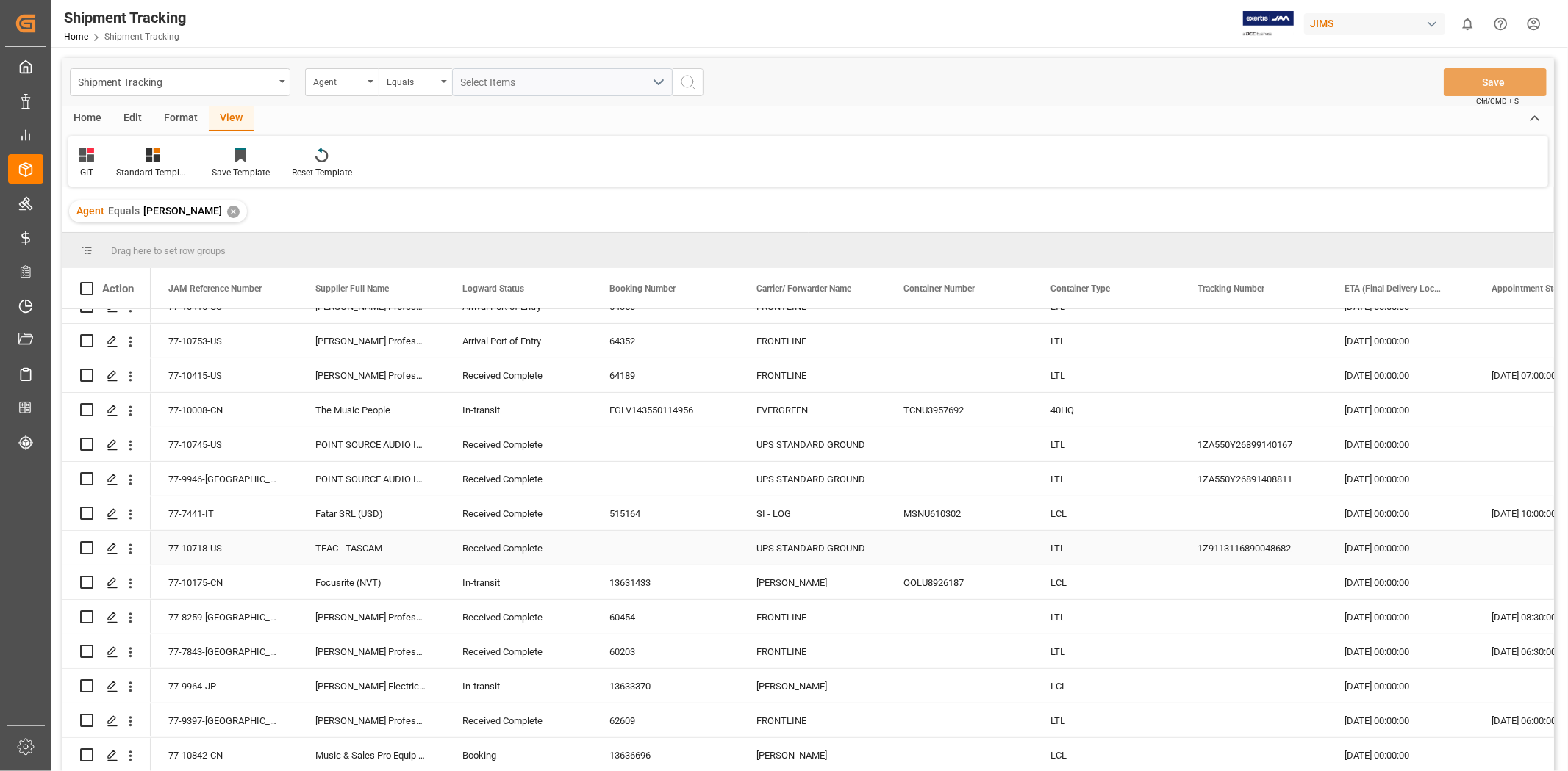
scroll to position [503, 0]
